Goal: Book appointment/travel/reservation

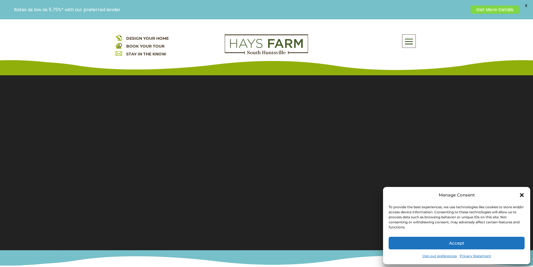
click at [486, 244] on button "Accept" at bounding box center [457, 243] width 136 height 13
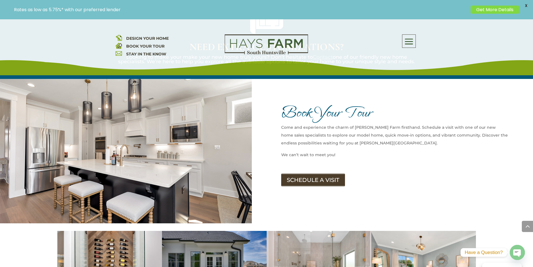
scroll to position [700, 0]
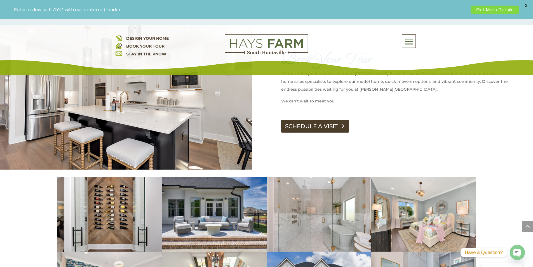
click at [319, 120] on link "SCHEDULE A VISIT" at bounding box center [315, 126] width 68 height 13
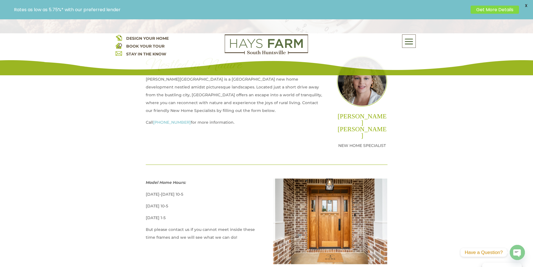
scroll to position [280, 0]
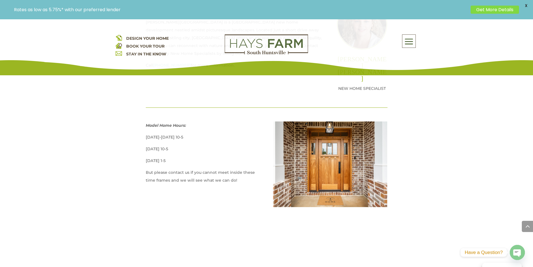
click at [159, 65] on div "DESIGN YOUR HOME BOOK YOUR TOUR STAY IN THE KNOW About Us Quick Move-in Homes A…" at bounding box center [267, 49] width 302 height 31
click at [176, 65] on div "DESIGN YOUR HOME BOOK YOUR TOUR STAY IN THE KNOW About Us Quick Move-in Homes A…" at bounding box center [267, 49] width 302 height 31
click at [169, 64] on div "DESIGN YOUR HOME BOOK YOUR TOUR STAY IN THE KNOW About Us Quick Move-in Homes A…" at bounding box center [267, 49] width 302 height 31
